Goal: Find specific page/section: Find specific page/section

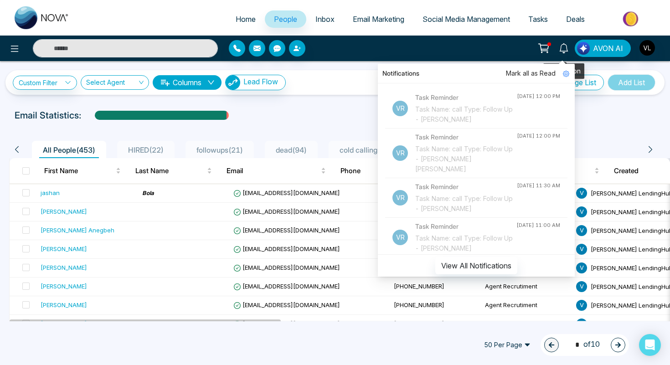
click at [569, 50] on icon at bounding box center [563, 48] width 10 height 10
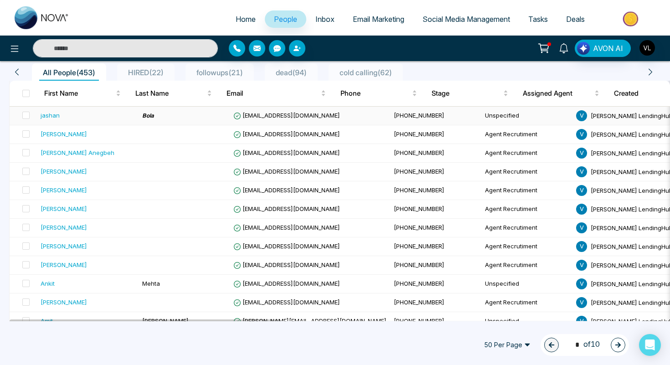
scroll to position [82, 0]
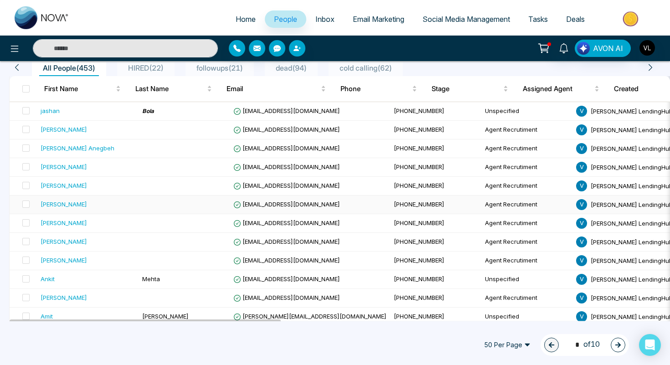
click at [121, 205] on div "[PERSON_NAME]" at bounding box center [88, 204] width 94 height 9
